Goal: Information Seeking & Learning: Learn about a topic

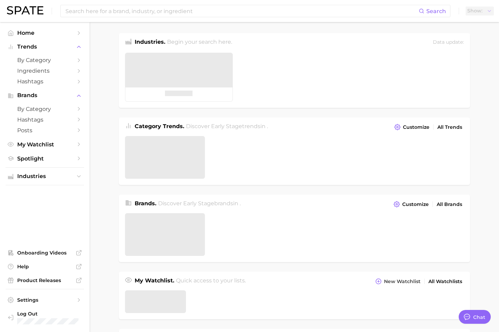
type textarea "x"
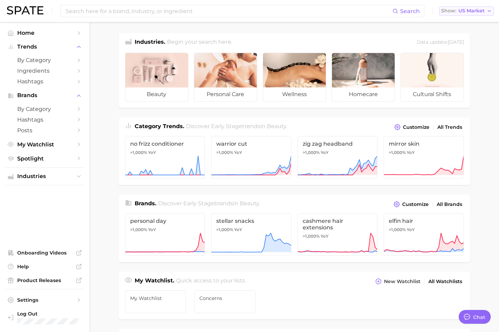
click at [475, 11] on span "US Market" at bounding box center [472, 11] width 26 height 4
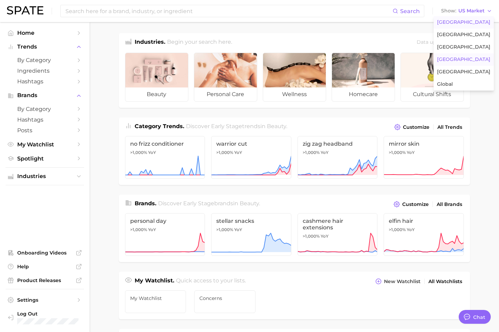
click at [464, 61] on span "[GEOGRAPHIC_DATA]" at bounding box center [463, 60] width 53 height 6
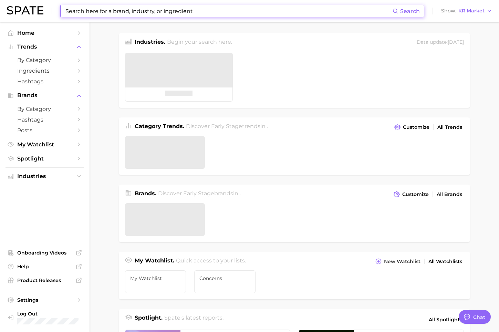
click at [207, 9] on input at bounding box center [229, 11] width 328 height 12
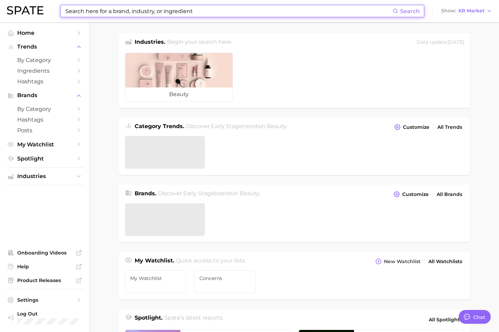
type input "C"
type input "ㅠ"
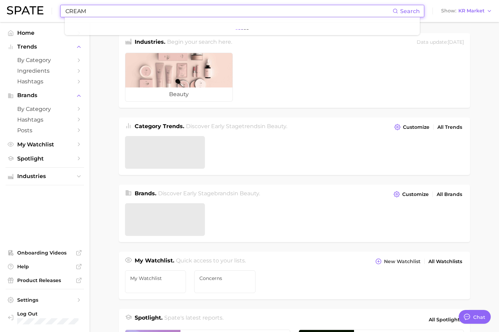
type input "CREAM"
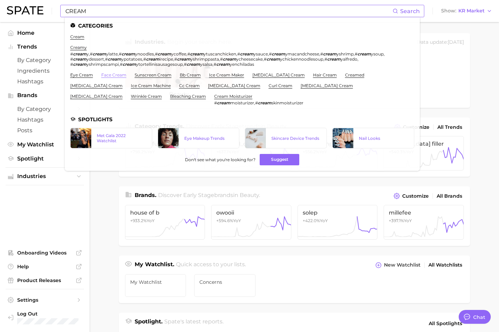
click at [118, 73] on link "face cream" at bounding box center [113, 74] width 25 height 5
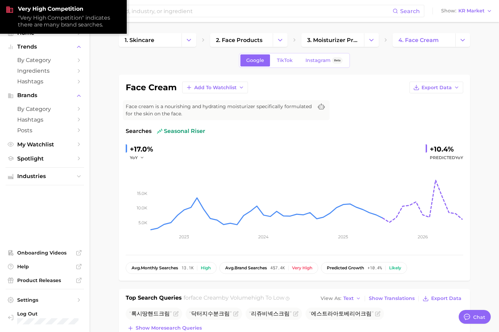
scroll to position [207, 0]
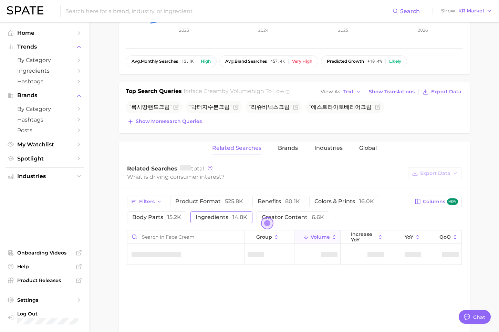
click at [222, 216] on span "ingredients 14.8k" at bounding box center [222, 217] width 52 height 7
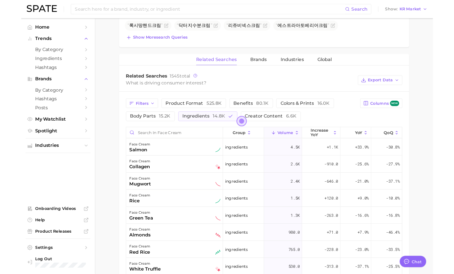
scroll to position [310, 0]
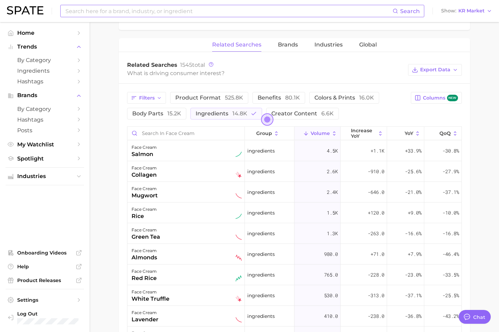
type textarea "x"
